Goal: Information Seeking & Learning: Learn about a topic

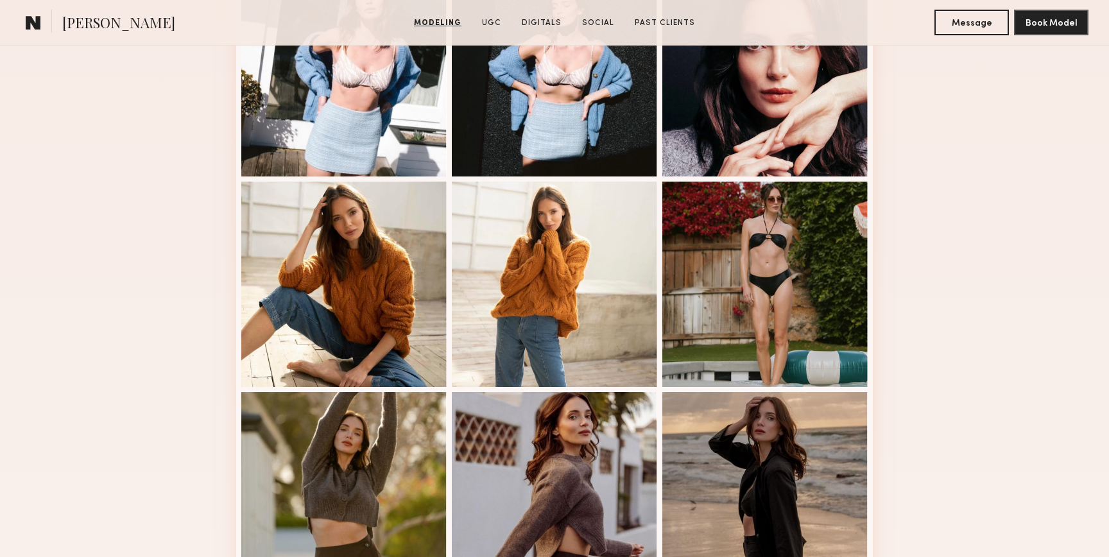
scroll to position [450, 0]
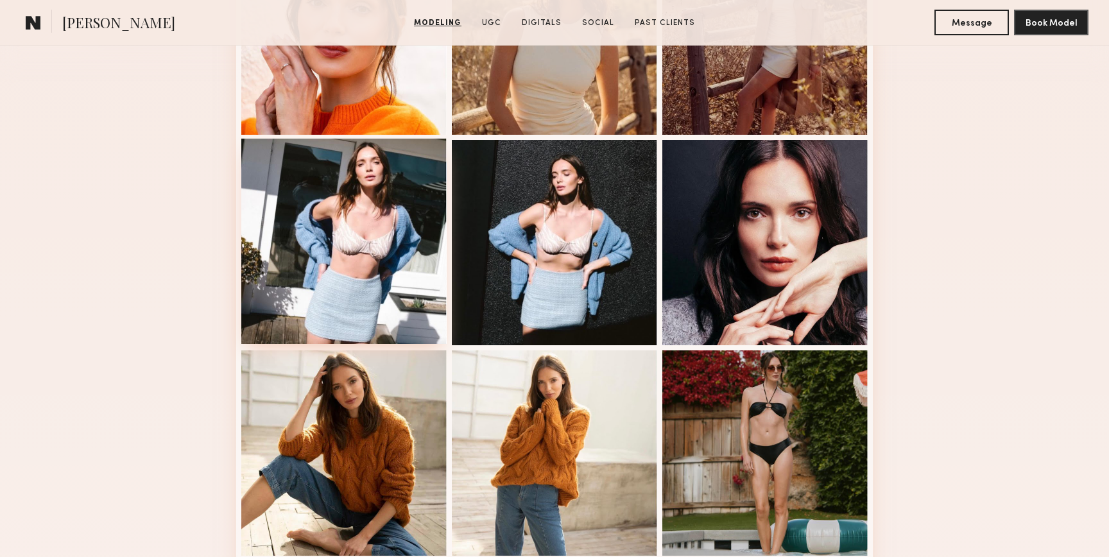
click at [402, 228] on div at bounding box center [343, 241] width 205 height 205
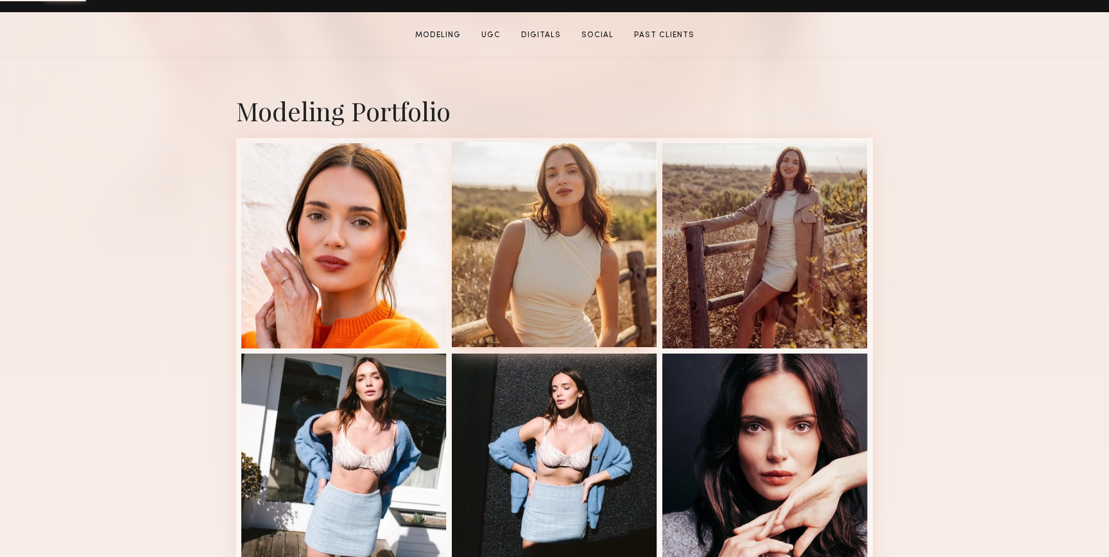
scroll to position [264, 0]
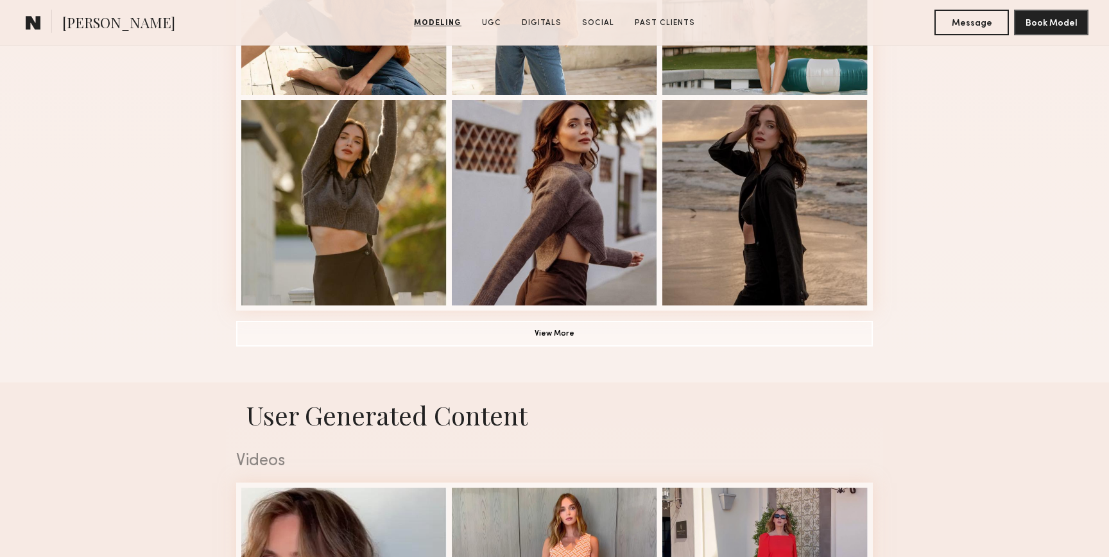
scroll to position [943, 0]
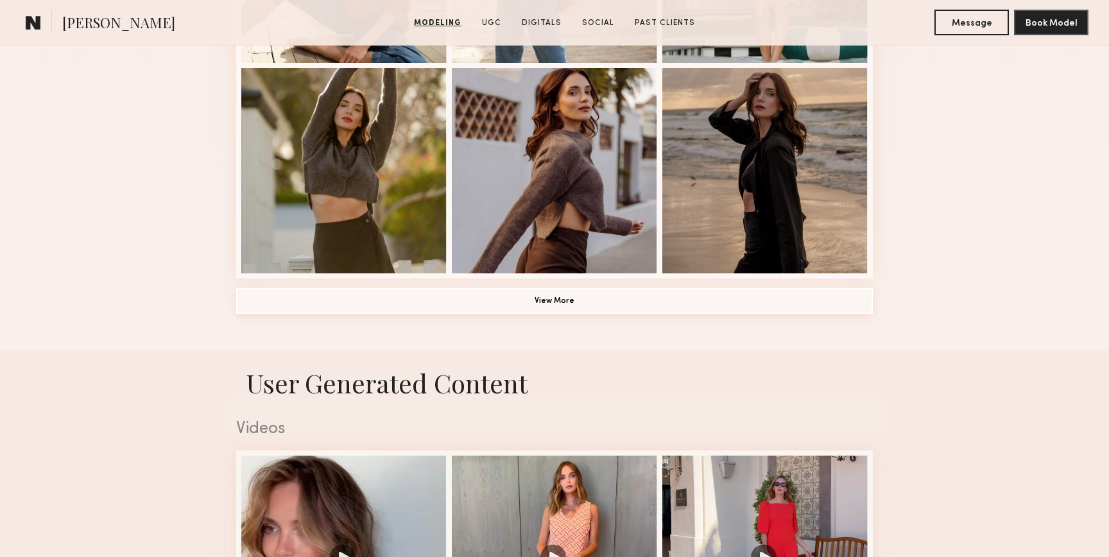
click at [555, 306] on button "View More" at bounding box center [554, 301] width 637 height 26
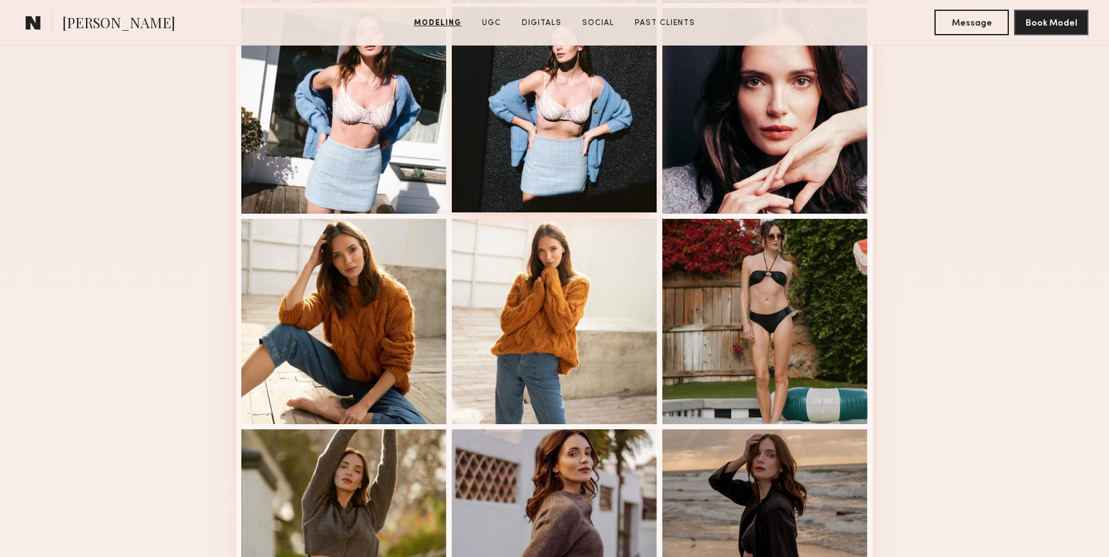
scroll to position [662, 0]
